Goal: Information Seeking & Learning: Learn about a topic

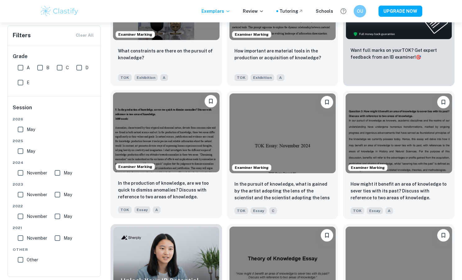
scroll to position [207, 0]
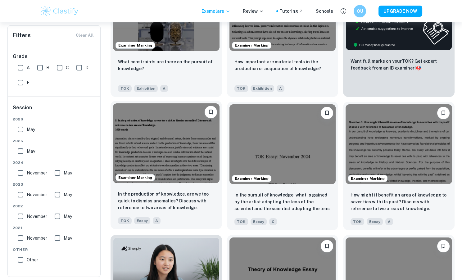
click at [183, 148] on img at bounding box center [166, 143] width 107 height 80
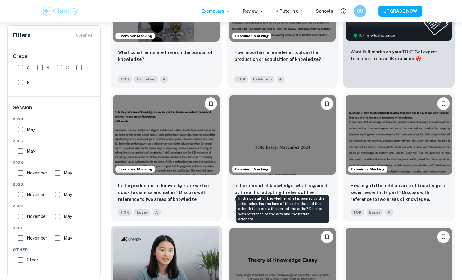
scroll to position [216, 0]
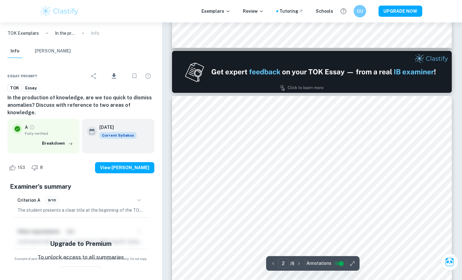
scroll to position [110, 0]
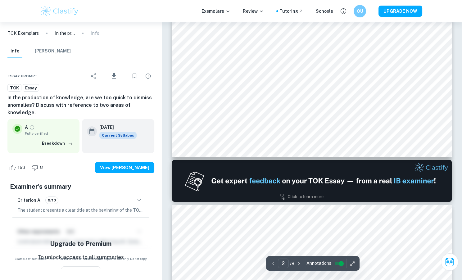
type input "1"
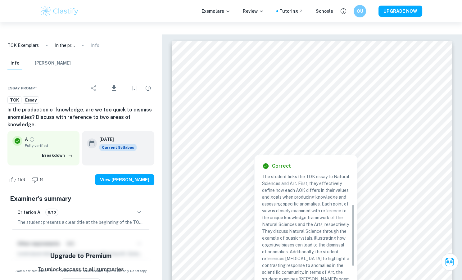
scroll to position [38, 0]
drag, startPoint x: 298, startPoint y: 194, endPoint x: 313, endPoint y: 202, distance: 16.5
click at [313, 202] on p "The student links the TOK essay to Natural Sciences and Art. First, they effect…" at bounding box center [306, 250] width 88 height 150
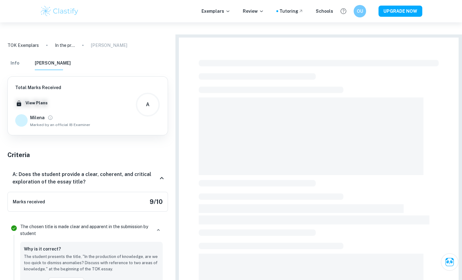
click at [313, 216] on div at bounding box center [319, 238] width 240 height 363
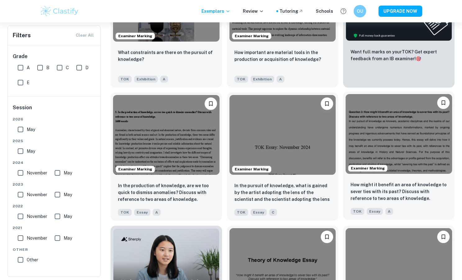
scroll to position [216, 0]
